Goal: Task Accomplishment & Management: Complete application form

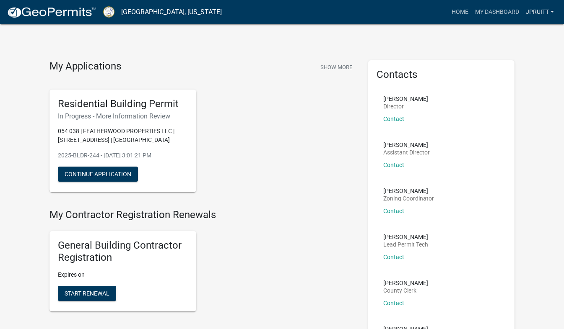
click at [548, 13] on link "JPRUITT" at bounding box center [539, 12] width 35 height 16
click at [130, 171] on button "Continue Application" at bounding box center [98, 174] width 80 height 15
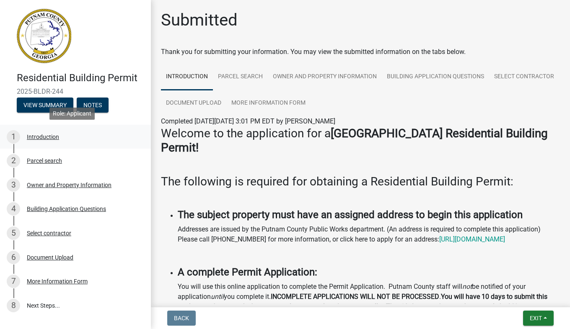
click at [45, 138] on div "Introduction" at bounding box center [43, 137] width 32 height 6
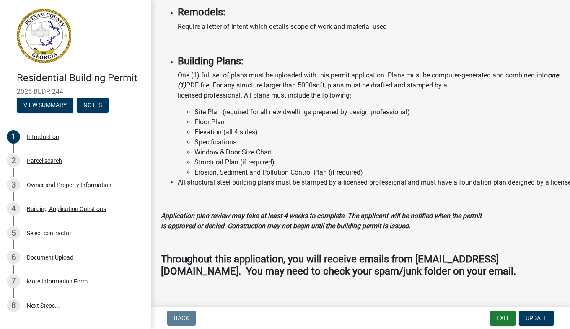
scroll to position [759, 0]
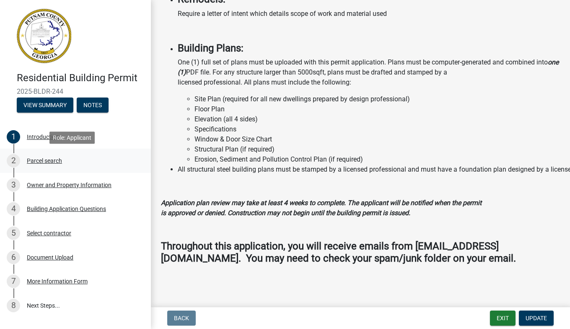
click at [45, 161] on div "Parcel search" at bounding box center [44, 161] width 35 height 6
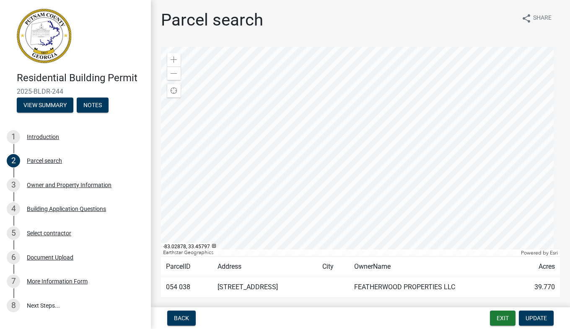
scroll to position [26, 0]
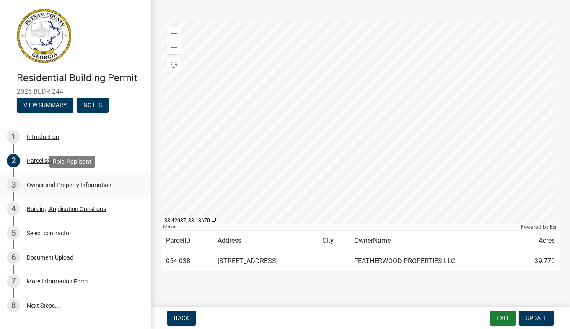
click at [42, 187] on div "Owner and Property Information" at bounding box center [69, 185] width 85 height 6
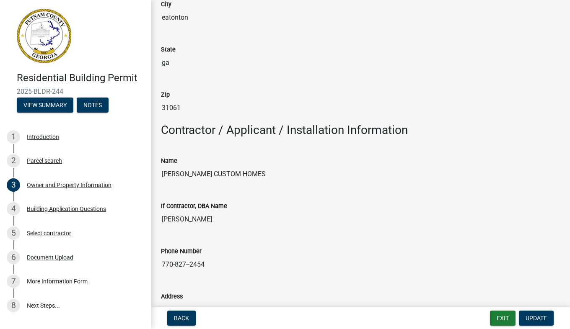
scroll to position [555, 0]
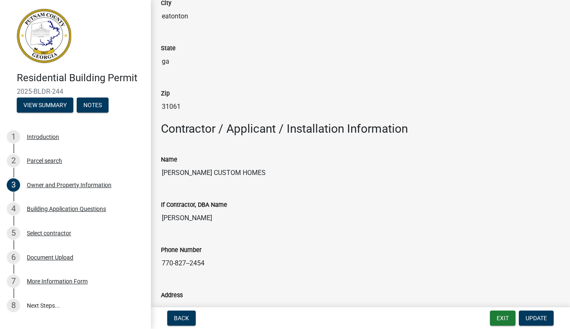
click at [248, 174] on input "[PERSON_NAME] CUSTOM HOMES" at bounding box center [360, 173] width 399 height 17
click at [537, 314] on button "Update" at bounding box center [536, 318] width 35 height 15
click at [245, 171] on input "[PERSON_NAME] CUSTOM HOMES" at bounding box center [360, 173] width 399 height 17
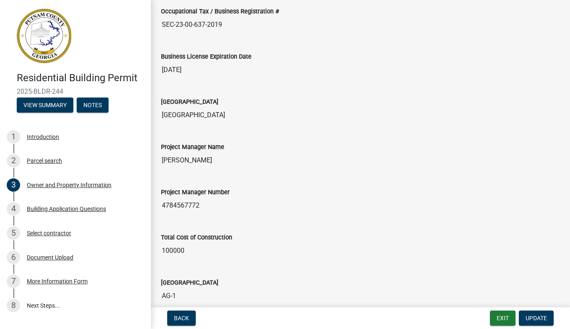
scroll to position [1229, 0]
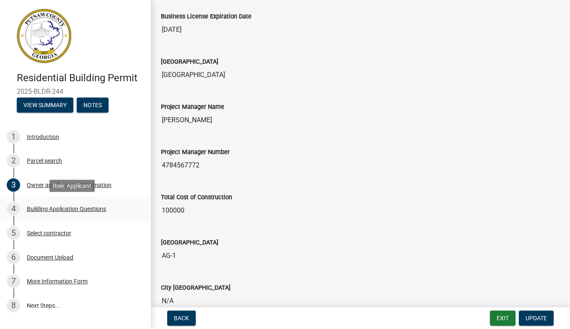
click at [67, 209] on div "Building Application Questions" at bounding box center [66, 209] width 79 height 6
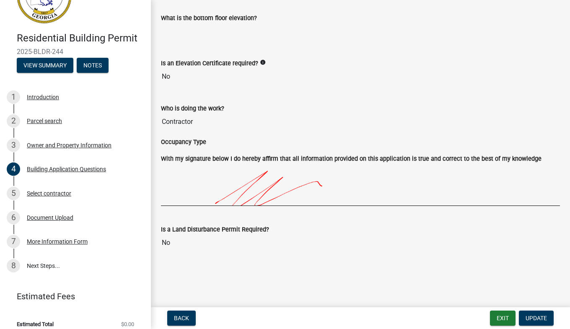
scroll to position [47, 0]
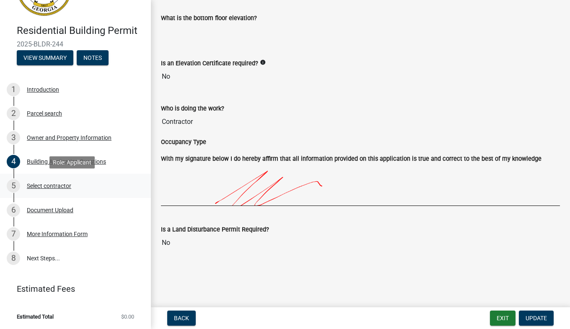
click at [42, 187] on div "Select contractor" at bounding box center [49, 186] width 44 height 6
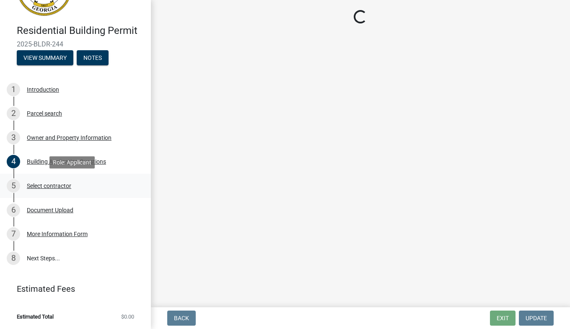
scroll to position [0, 0]
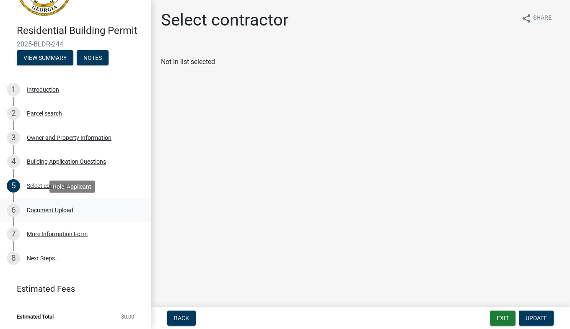
click at [57, 209] on div "Document Upload" at bounding box center [50, 210] width 47 height 6
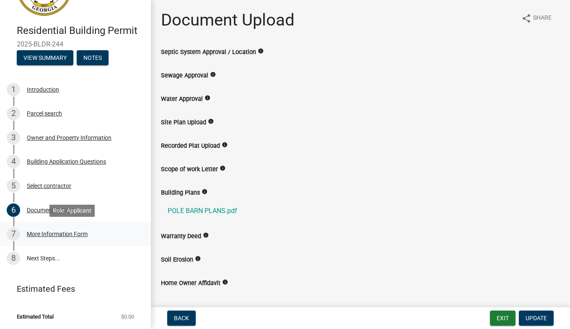
click at [57, 233] on div "More Information Form" at bounding box center [57, 234] width 61 height 6
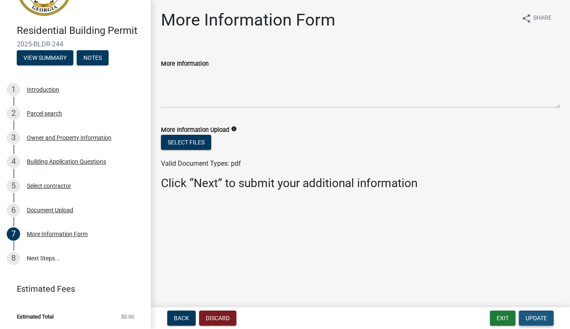
click at [541, 314] on button "Update" at bounding box center [536, 318] width 35 height 15
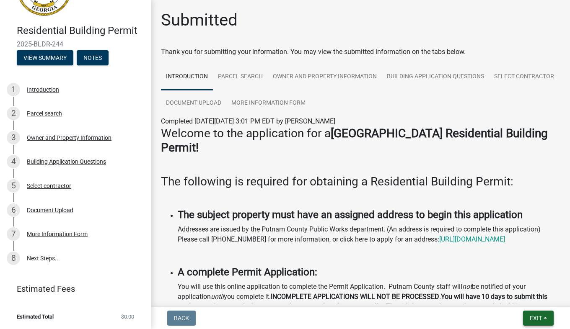
click at [536, 315] on span "Exit" at bounding box center [536, 318] width 12 height 7
click at [504, 279] on button "Save" at bounding box center [520, 277] width 67 height 20
